Goal: Find specific page/section: Find specific page/section

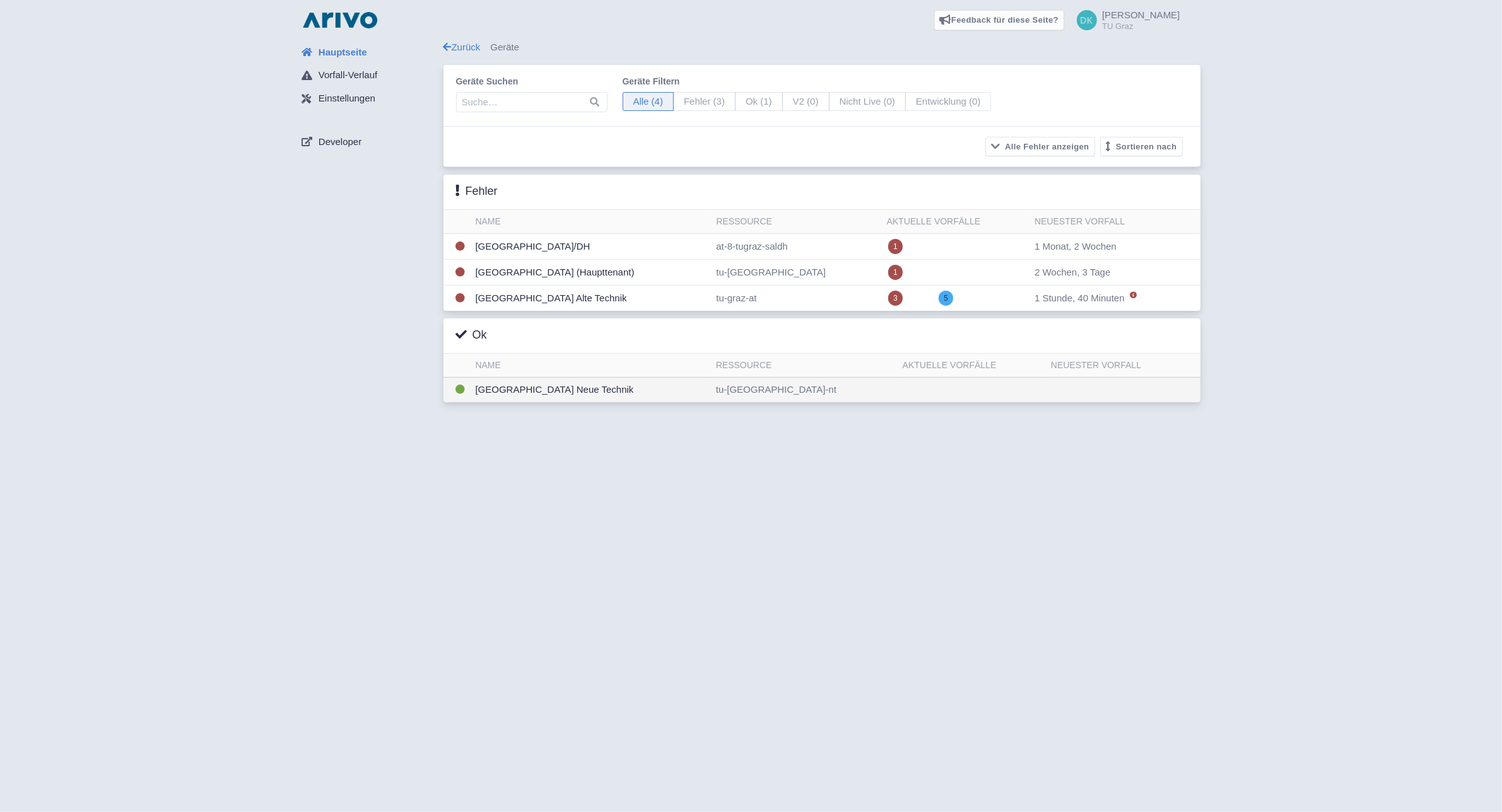
click at [685, 396] on td "[GEOGRAPHIC_DATA] Neue Technik" at bounding box center [590, 390] width 240 height 25
click at [602, 390] on td "[GEOGRAPHIC_DATA] Neue Technik" at bounding box center [590, 390] width 240 height 25
click at [471, 398] on td "[GEOGRAPHIC_DATA] Neue Technik" at bounding box center [590, 390] width 240 height 25
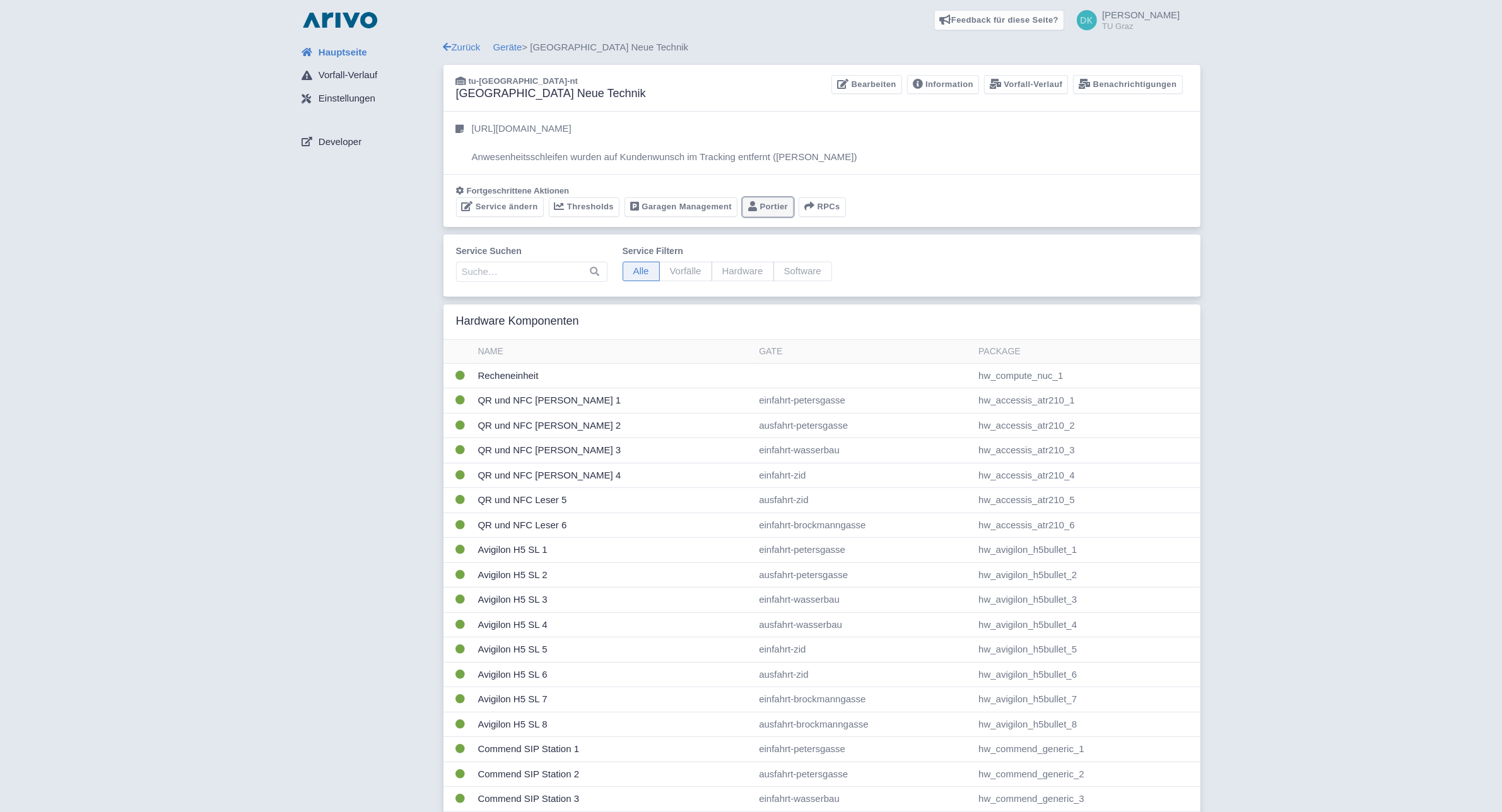
click at [765, 209] on link "Portier" at bounding box center [768, 206] width 51 height 20
click at [678, 273] on span "Vorfälle" at bounding box center [686, 271] width 53 height 20
click at [667, 270] on input "Vorfälle" at bounding box center [663, 266] width 8 height 8
radio input "true"
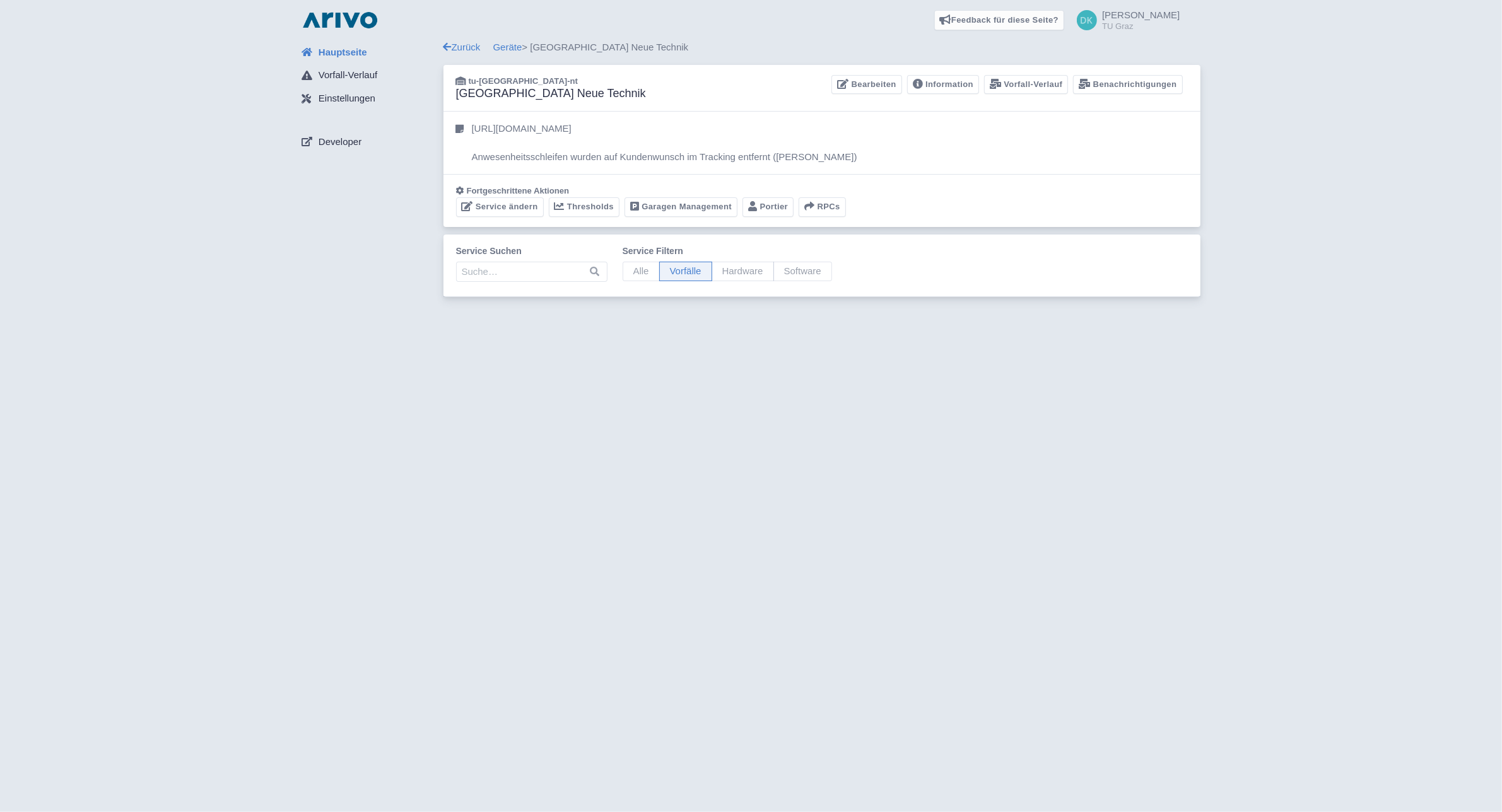
click at [623, 271] on span "Alle" at bounding box center [641, 271] width 37 height 20
click at [623, 270] on input "Alle" at bounding box center [627, 266] width 8 height 8
radio input "true"
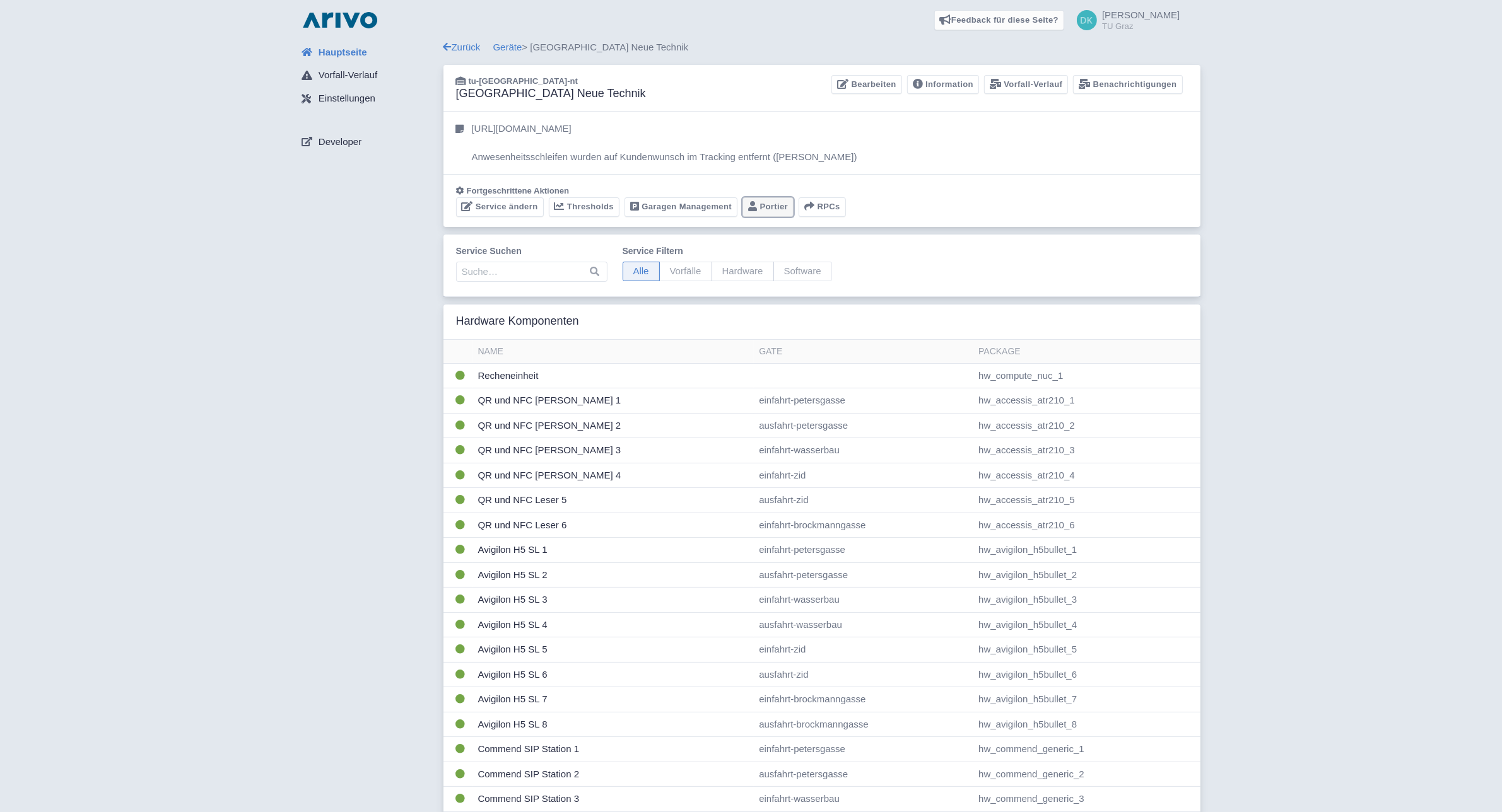
click at [781, 209] on link "Portier" at bounding box center [768, 206] width 51 height 20
click at [659, 203] on link "Garagen Management" at bounding box center [680, 206] width 113 height 20
